Goal: Transaction & Acquisition: Book appointment/travel/reservation

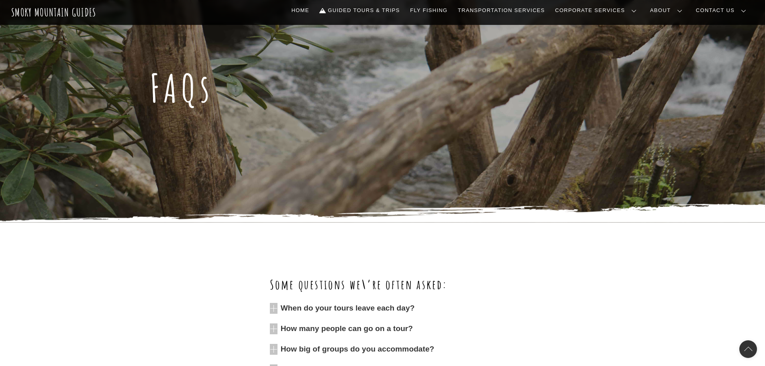
scroll to position [281, 0]
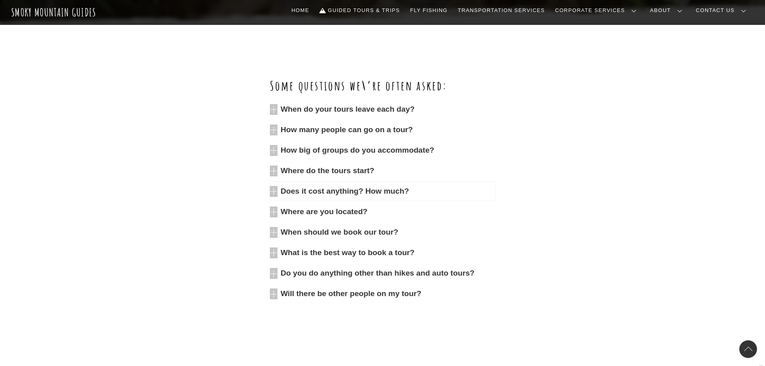
click at [277, 191] on icon at bounding box center [274, 191] width 8 height 11
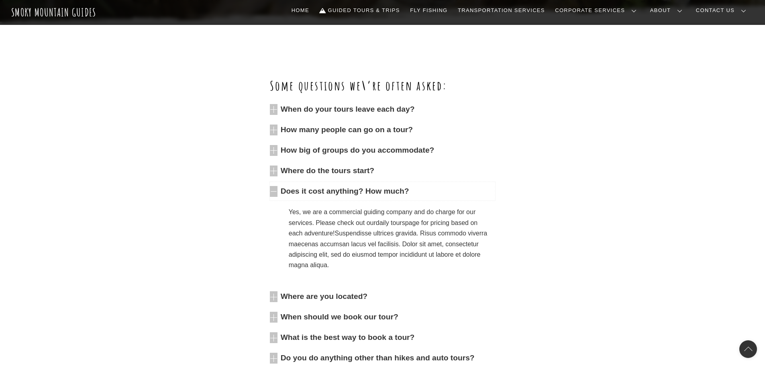
click at [277, 191] on icon at bounding box center [274, 191] width 8 height 11
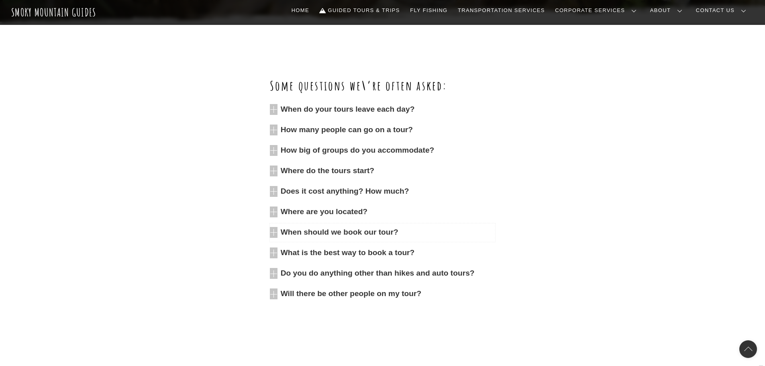
click at [272, 233] on icon at bounding box center [274, 232] width 8 height 11
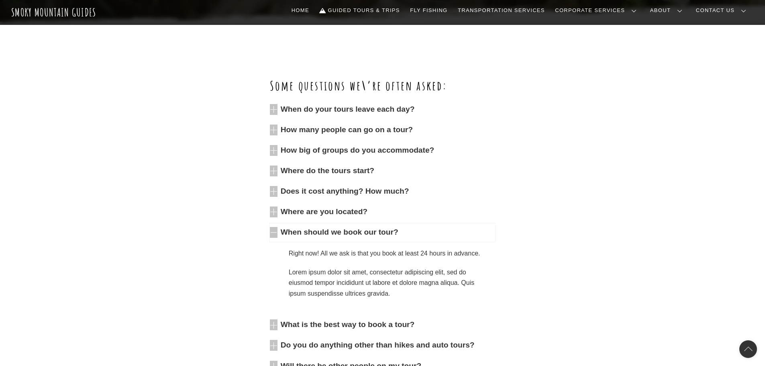
click at [272, 233] on icon at bounding box center [274, 232] width 8 height 11
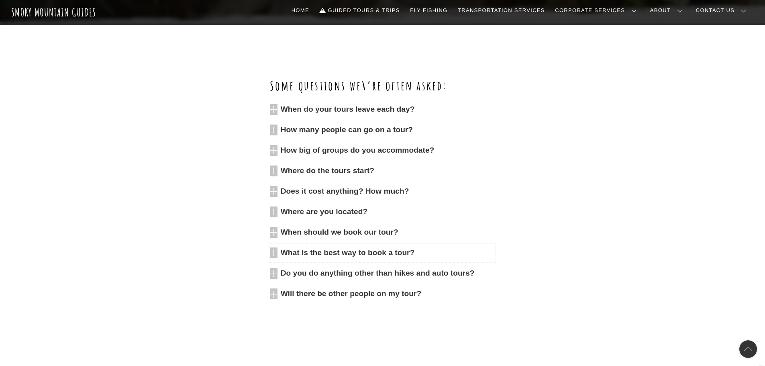
click at [279, 251] on link "What is the best way to book a tour?" at bounding box center [382, 253] width 225 height 18
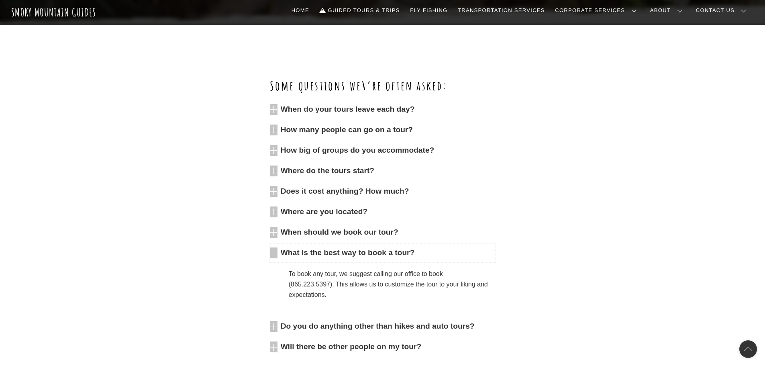
click at [275, 252] on icon at bounding box center [274, 252] width 8 height 11
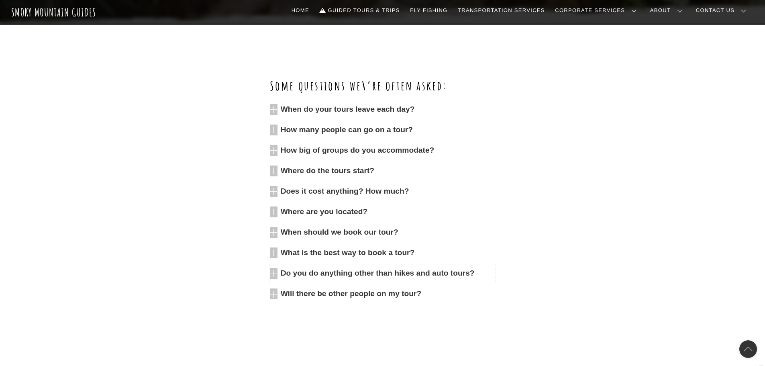
click at [273, 269] on icon at bounding box center [274, 273] width 8 height 11
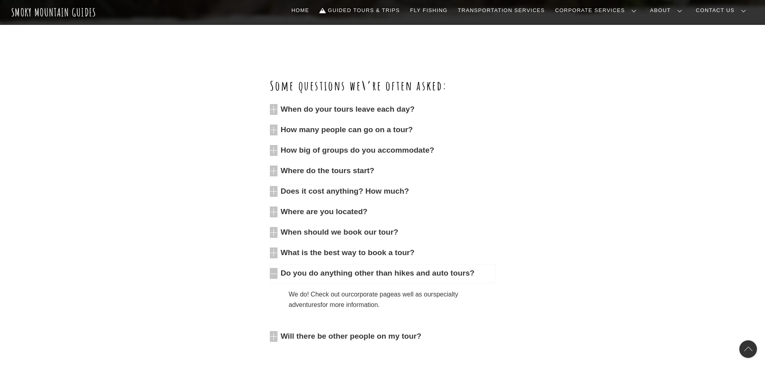
click at [273, 269] on icon at bounding box center [274, 273] width 8 height 11
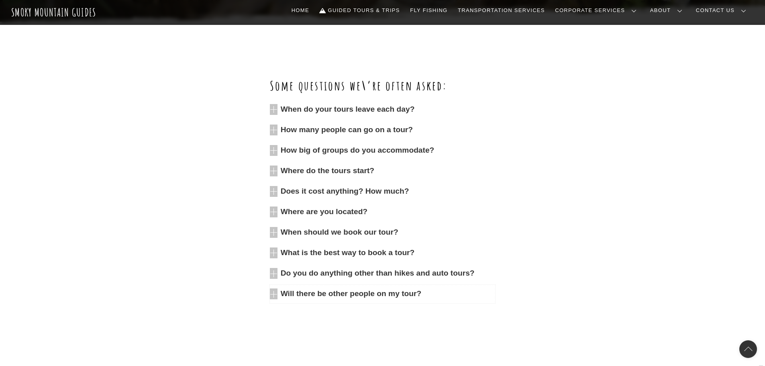
click at [277, 295] on icon at bounding box center [274, 293] width 8 height 11
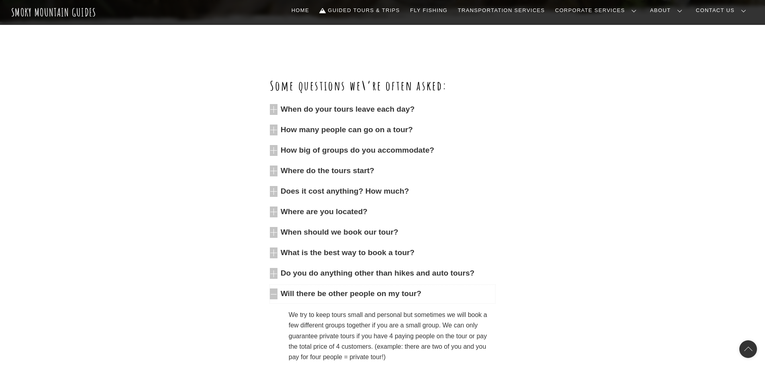
click at [276, 294] on icon at bounding box center [274, 293] width 8 height 11
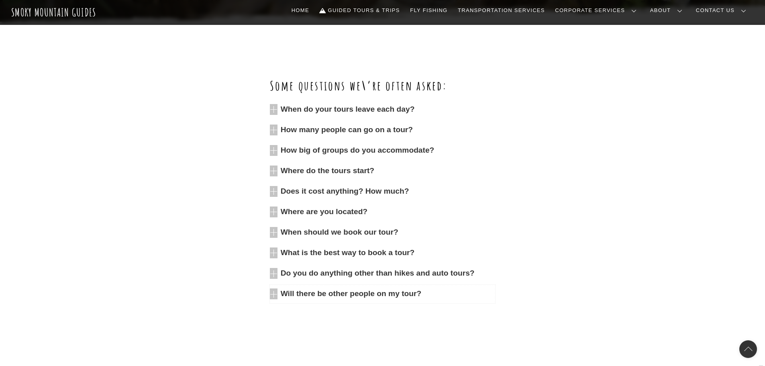
click at [276, 294] on icon at bounding box center [274, 293] width 8 height 11
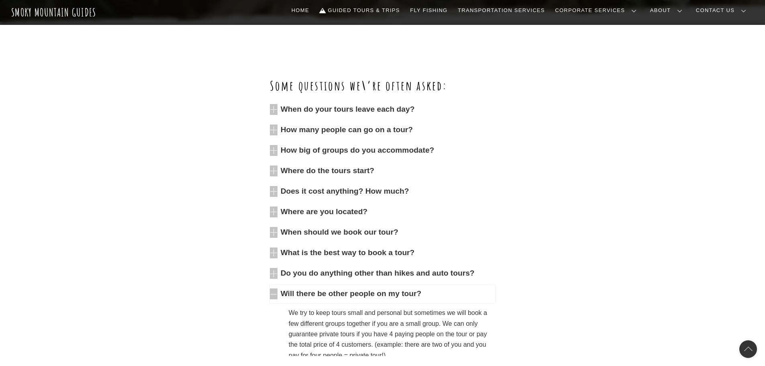
click at [276, 294] on icon at bounding box center [274, 293] width 8 height 11
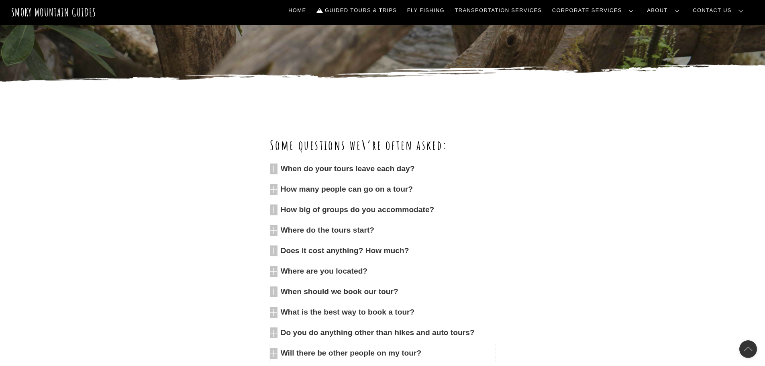
scroll to position [241, 0]
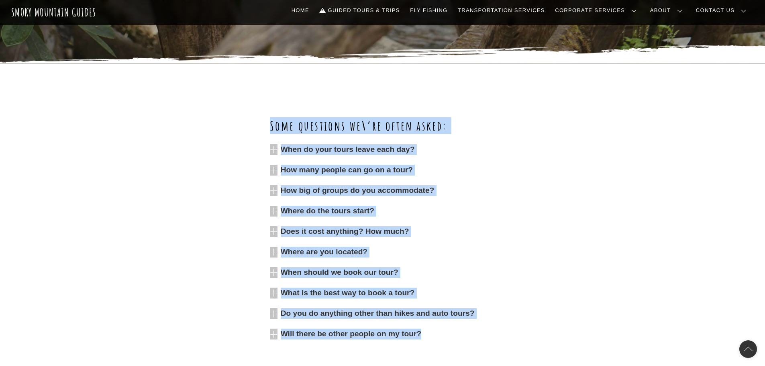
drag, startPoint x: 258, startPoint y: 132, endPoint x: 490, endPoint y: 329, distance: 304.5
click at [490, 329] on div "Some questions we\’re often asked: When do your tours leave each day? Monday th…" at bounding box center [383, 234] width 466 height 235
click at [479, 346] on div "Some questions we\’re often asked: When do your tours leave each day? Monday th…" at bounding box center [382, 234] width 225 height 235
click at [237, 163] on div at bounding box center [202, 234] width 105 height 235
click at [243, 121] on div at bounding box center [202, 234] width 105 height 235
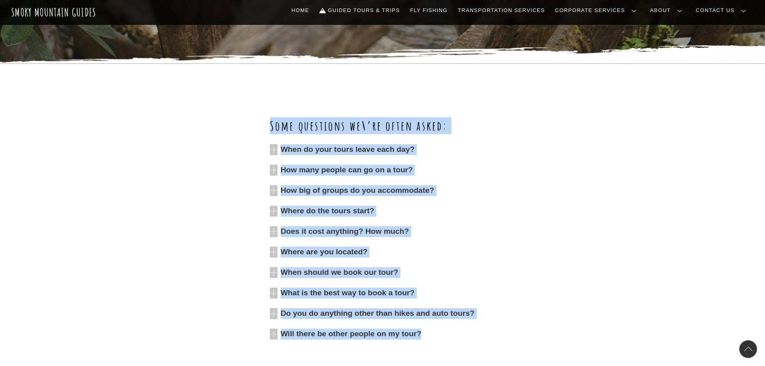
click at [241, 88] on div "Some questions we\’re often asked: When do your tours leave each day? Monday th…" at bounding box center [382, 234] width 765 height 342
click at [279, 130] on h2 "Some questions we\’re often asked:" at bounding box center [382, 125] width 225 height 17
drag, startPoint x: 272, startPoint y: 125, endPoint x: 472, endPoint y: 332, distance: 287.7
click at [472, 332] on div "Some questions we\’re often asked: When do your tours leave each day? Monday th…" at bounding box center [382, 234] width 225 height 235
click at [481, 340] on link "Will there be other people on my tour?" at bounding box center [382, 334] width 225 height 18
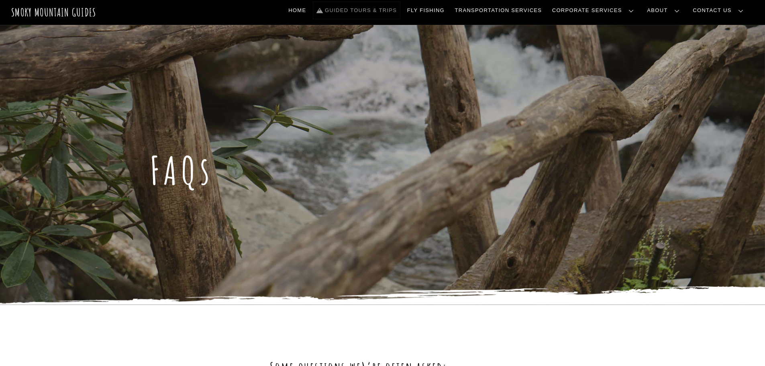
click at [392, 8] on link "Guided Tours & Trips" at bounding box center [356, 10] width 87 height 17
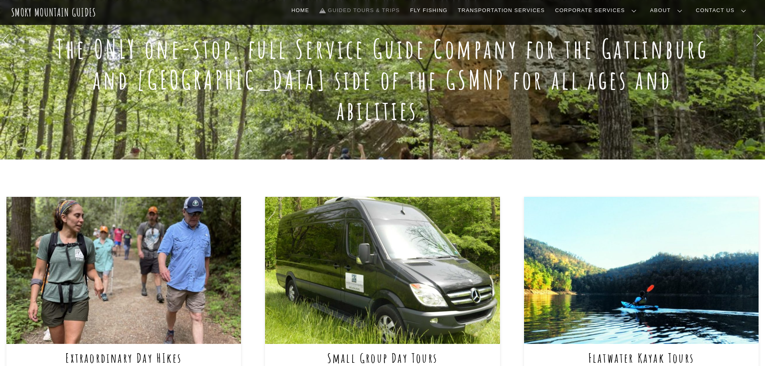
scroll to position [201, 0]
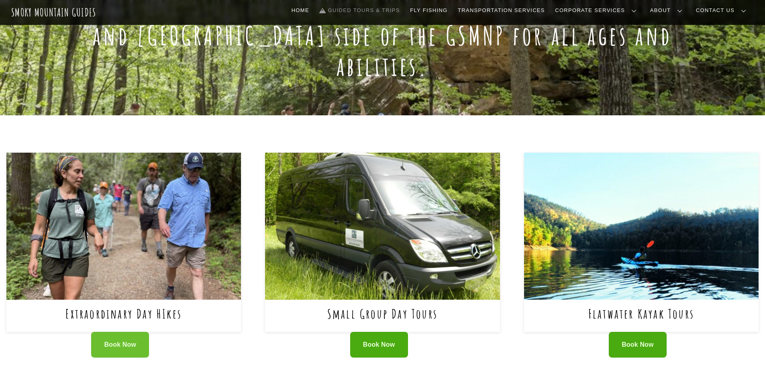
click at [139, 332] on link "Book Now" at bounding box center [120, 345] width 58 height 26
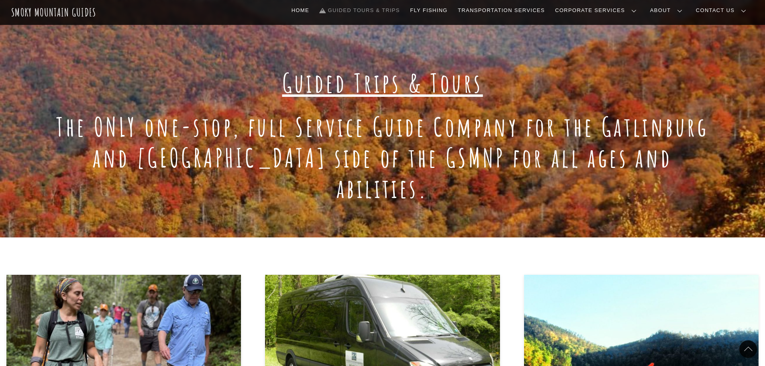
scroll to position [0, 0]
